Goal: Navigation & Orientation: Find specific page/section

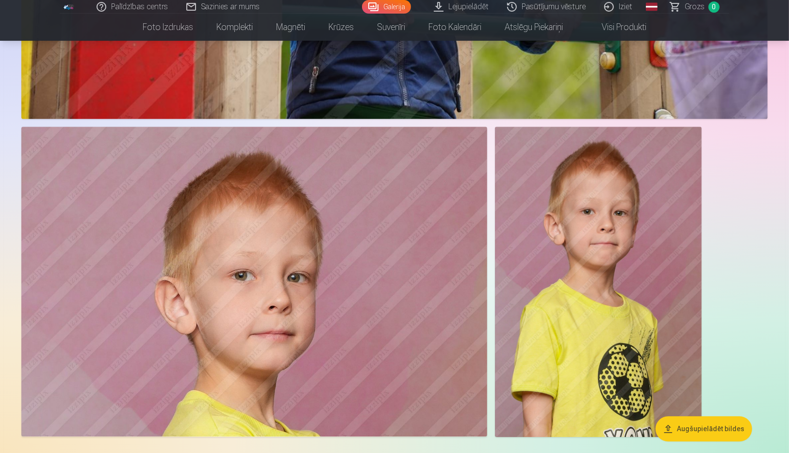
scroll to position [7189, 0]
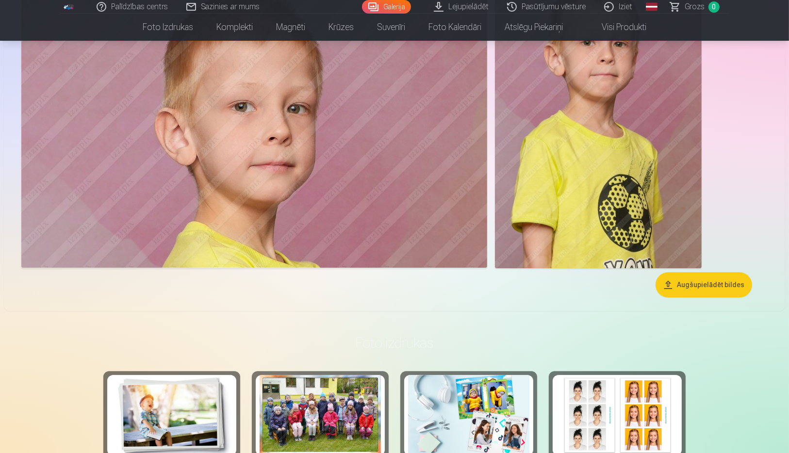
click at [699, 289] on button "Augšupielādēt bildes" at bounding box center [703, 284] width 97 height 25
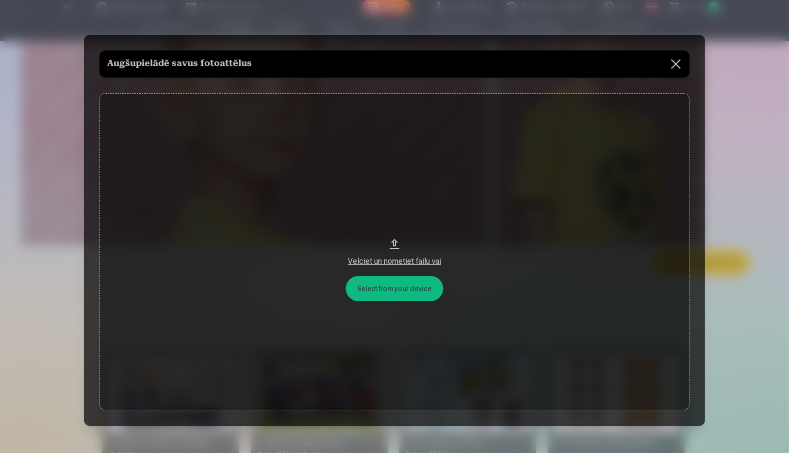
scroll to position [7120, 0]
click at [679, 65] on button at bounding box center [676, 63] width 27 height 27
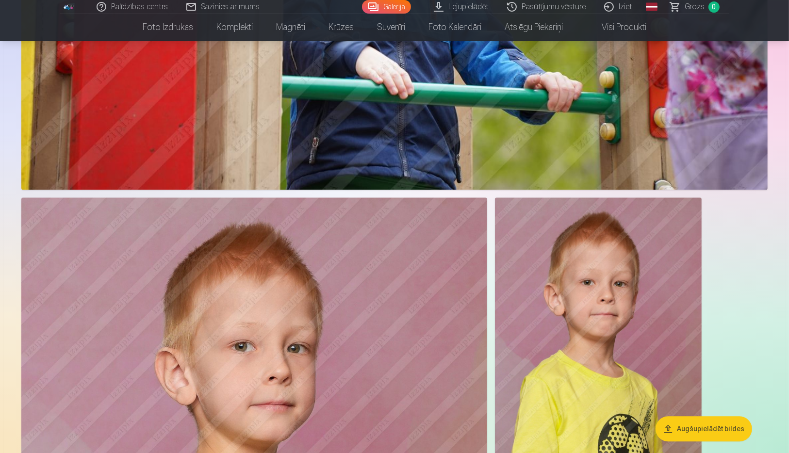
scroll to position [6812, 0]
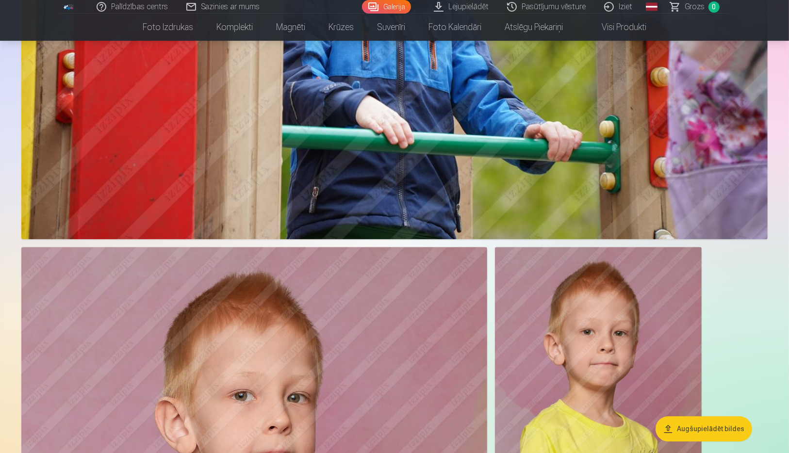
click at [376, 6] on link "Galerija" at bounding box center [386, 7] width 49 height 14
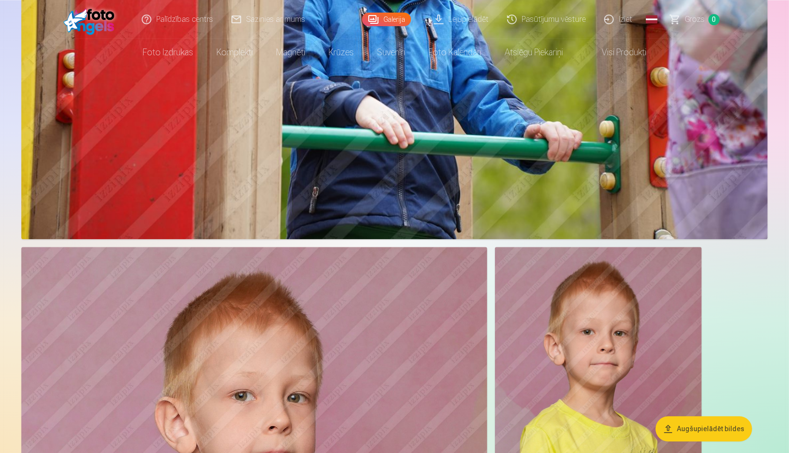
scroll to position [0, 0]
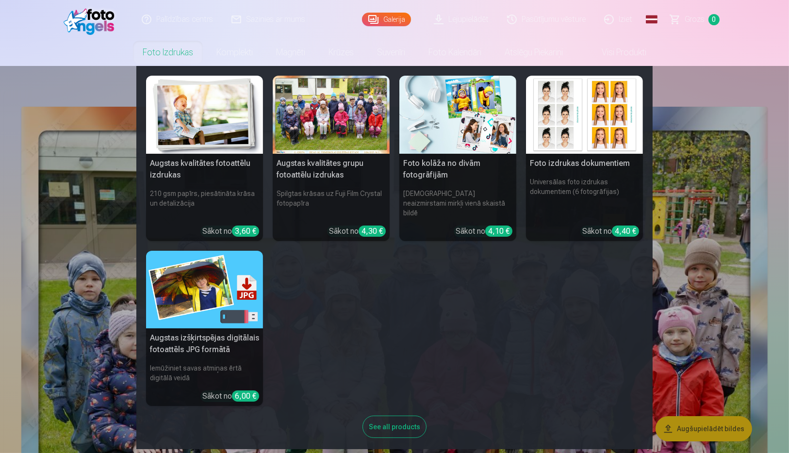
click at [755, 79] on nav "Augstas kvalitātes fotoattēlu izdrukas 210 gsm papīrs, piesātināta krāsa un det…" at bounding box center [394, 257] width 789 height 383
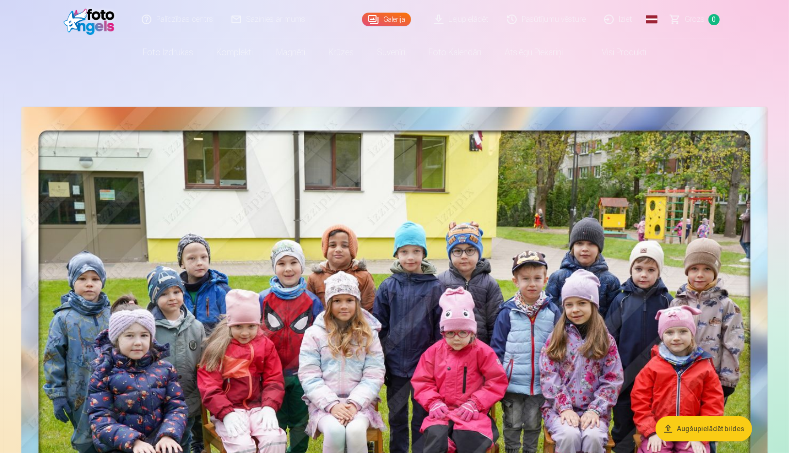
click at [572, 22] on link "Pasūtījumu vēsture" at bounding box center [546, 19] width 97 height 39
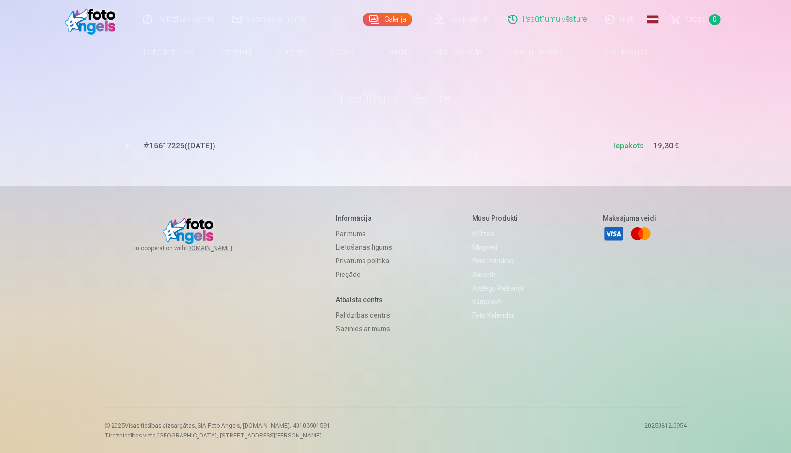
click at [626, 146] on span "Iepakots" at bounding box center [628, 145] width 30 height 9
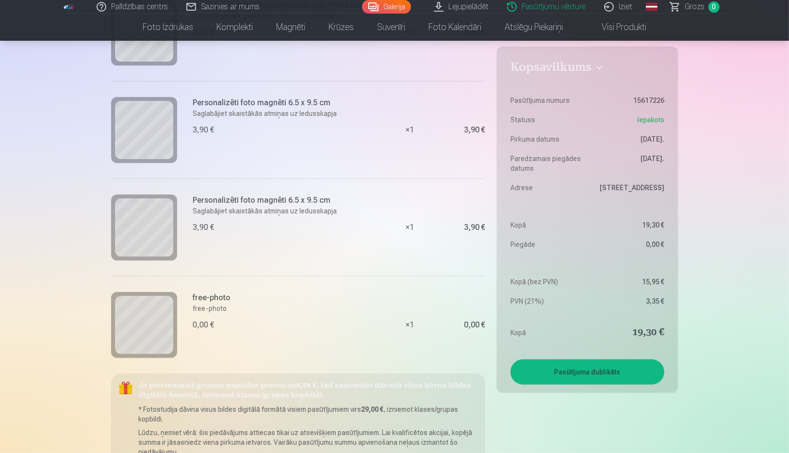
scroll to position [441, 0]
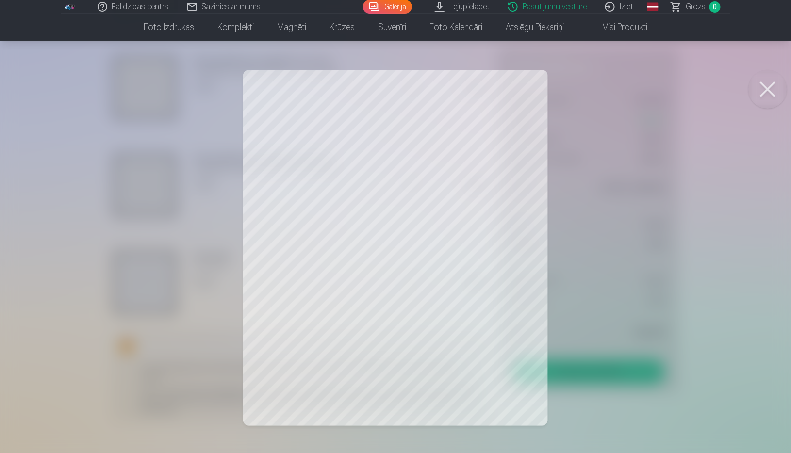
click at [424, 263] on div at bounding box center [395, 226] width 791 height 453
click at [393, 206] on div at bounding box center [395, 226] width 791 height 453
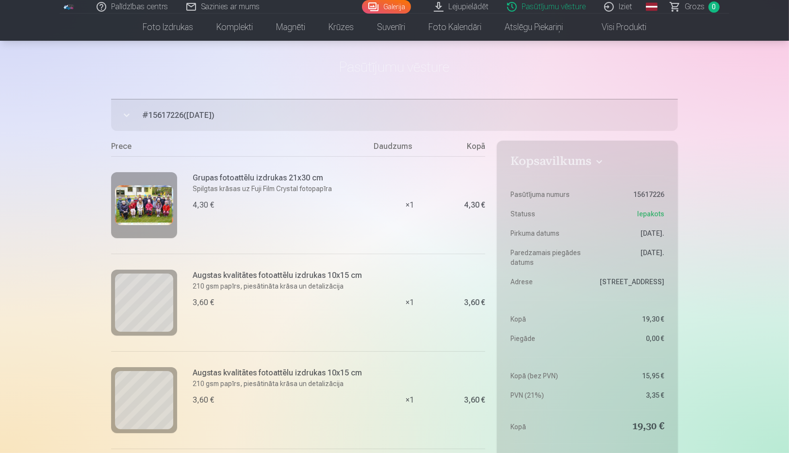
scroll to position [0, 0]
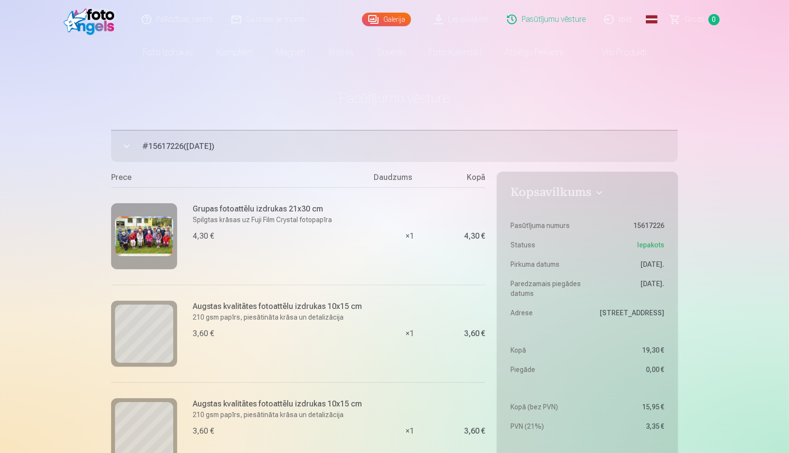
click at [627, 52] on link "Visi produkti" at bounding box center [615, 52] width 83 height 27
